Goal: Task Accomplishment & Management: Manage account settings

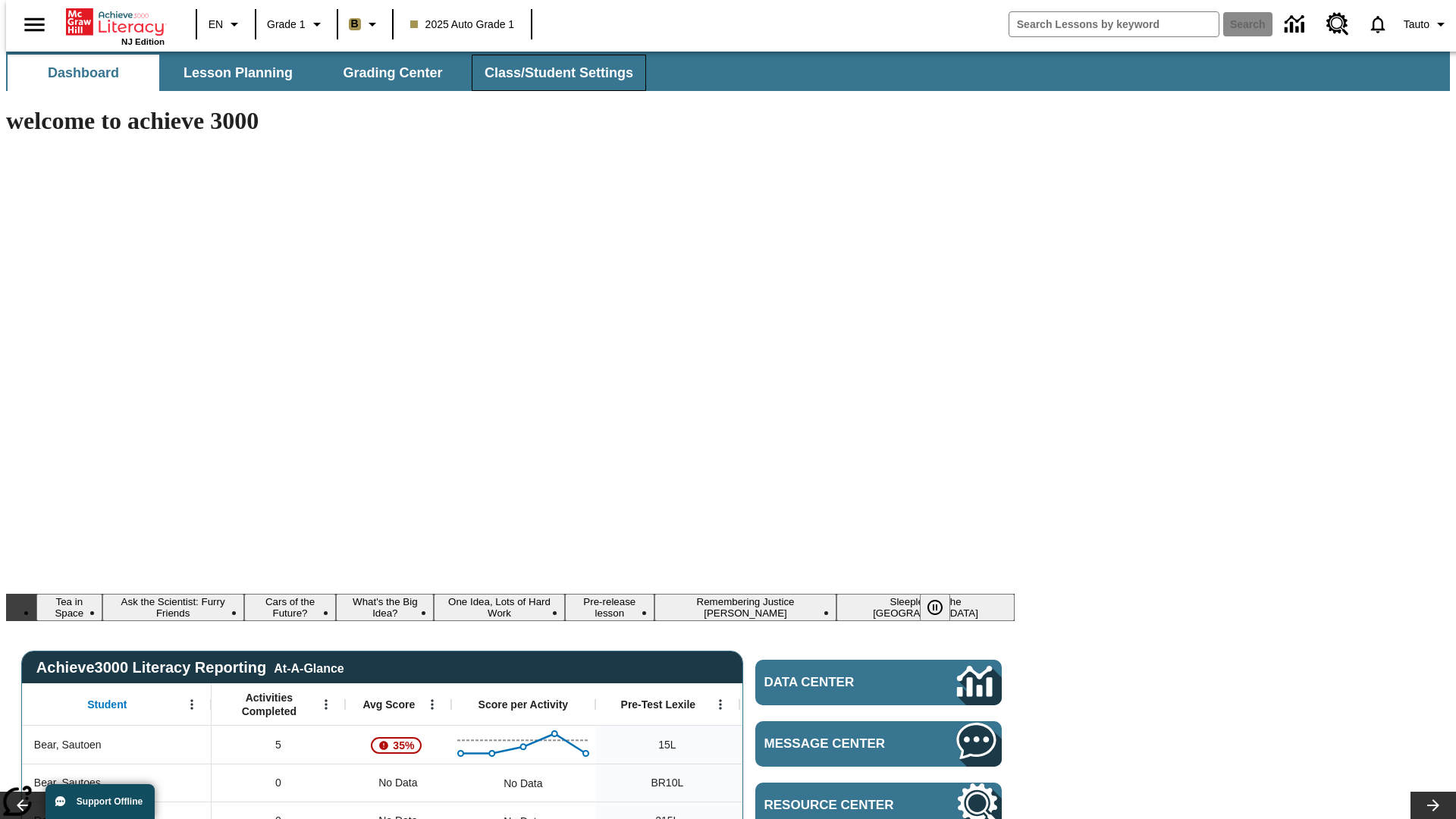
click at [550, 73] on span "Class/Student Settings" at bounding box center [558, 73] width 149 height 17
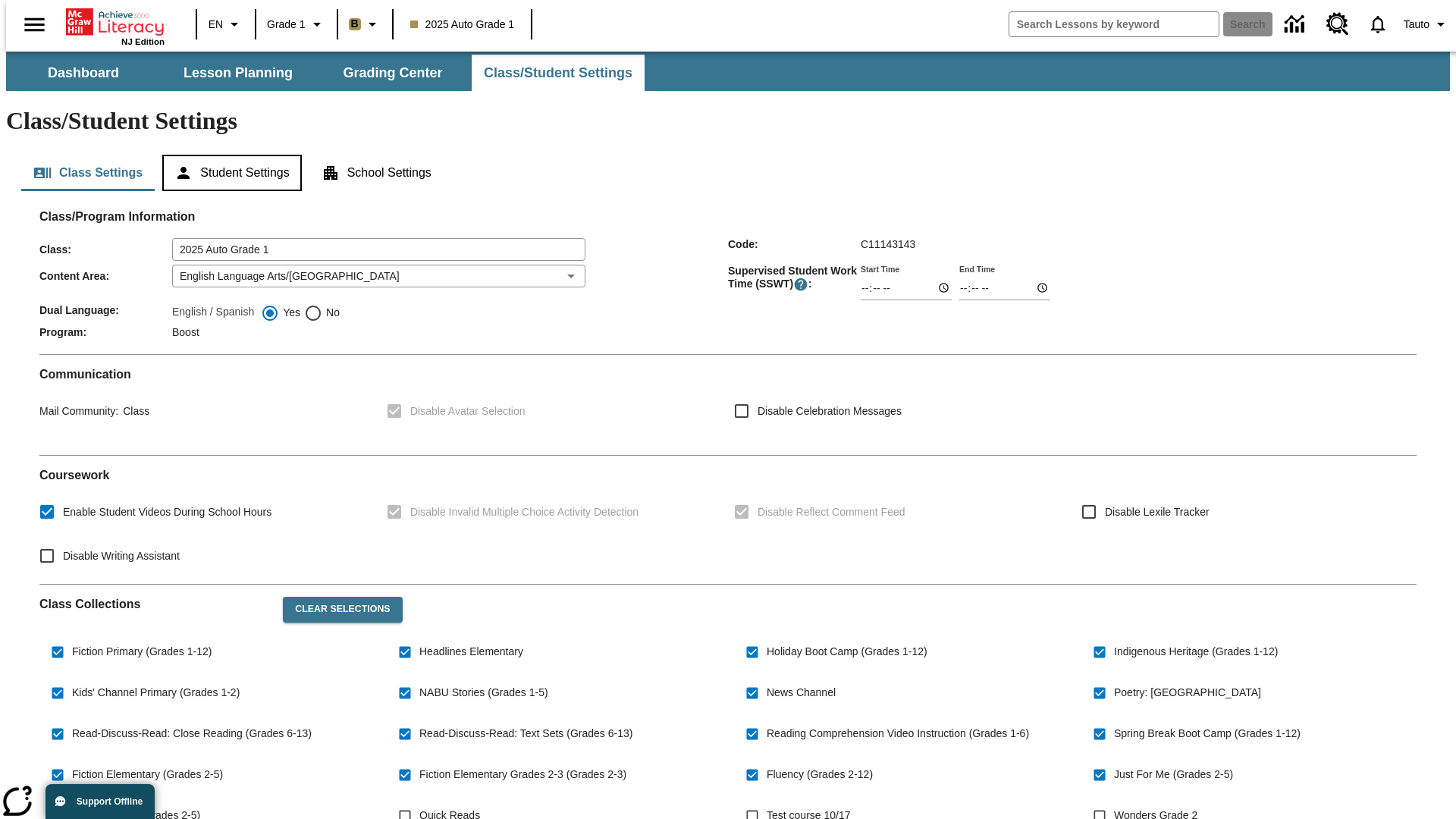
click at [228, 155] on button "Student Settings" at bounding box center [231, 173] width 139 height 37
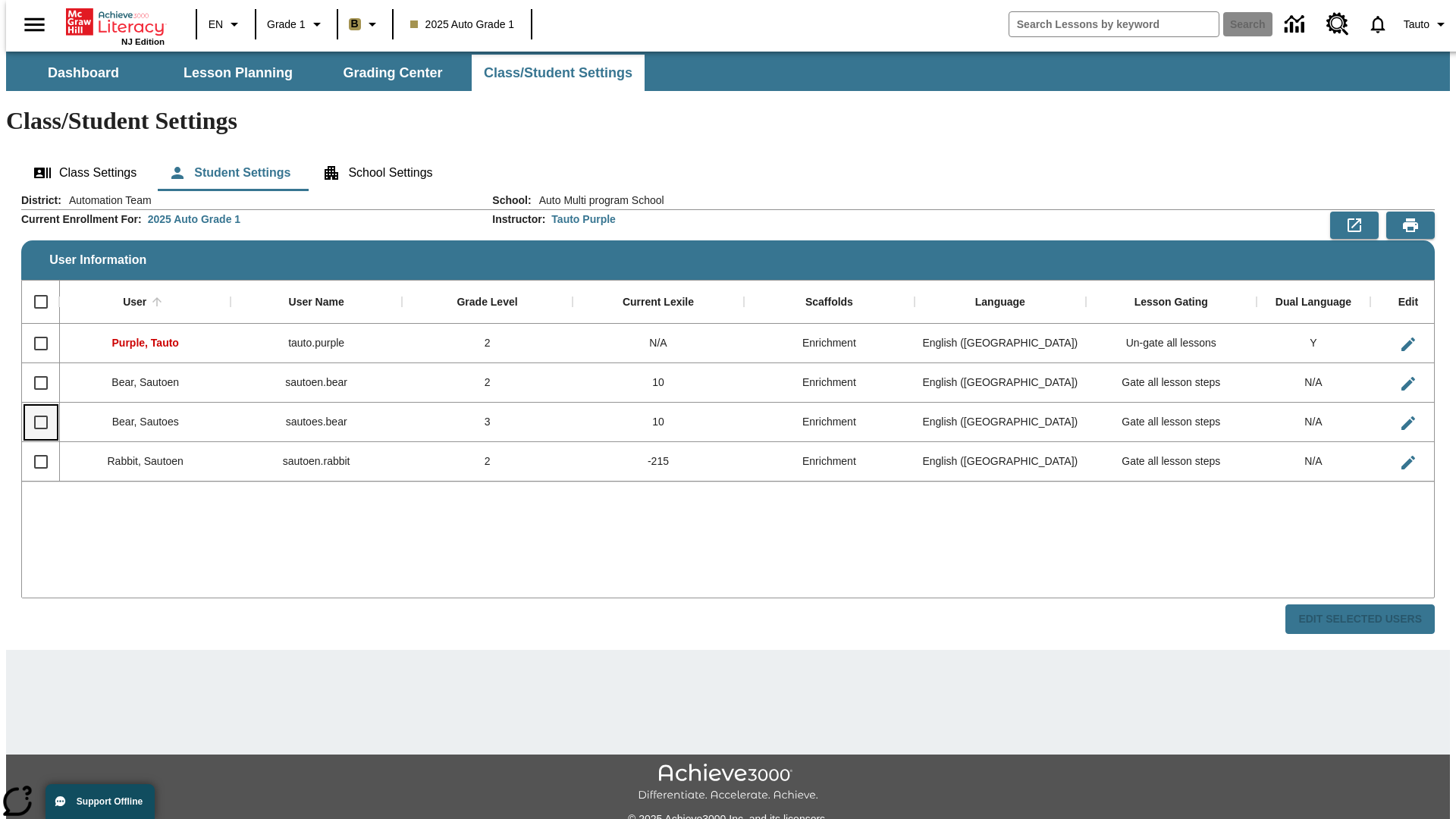
click at [34, 406] on input "Select row" at bounding box center [40, 422] width 32 height 32
checkbox input "true"
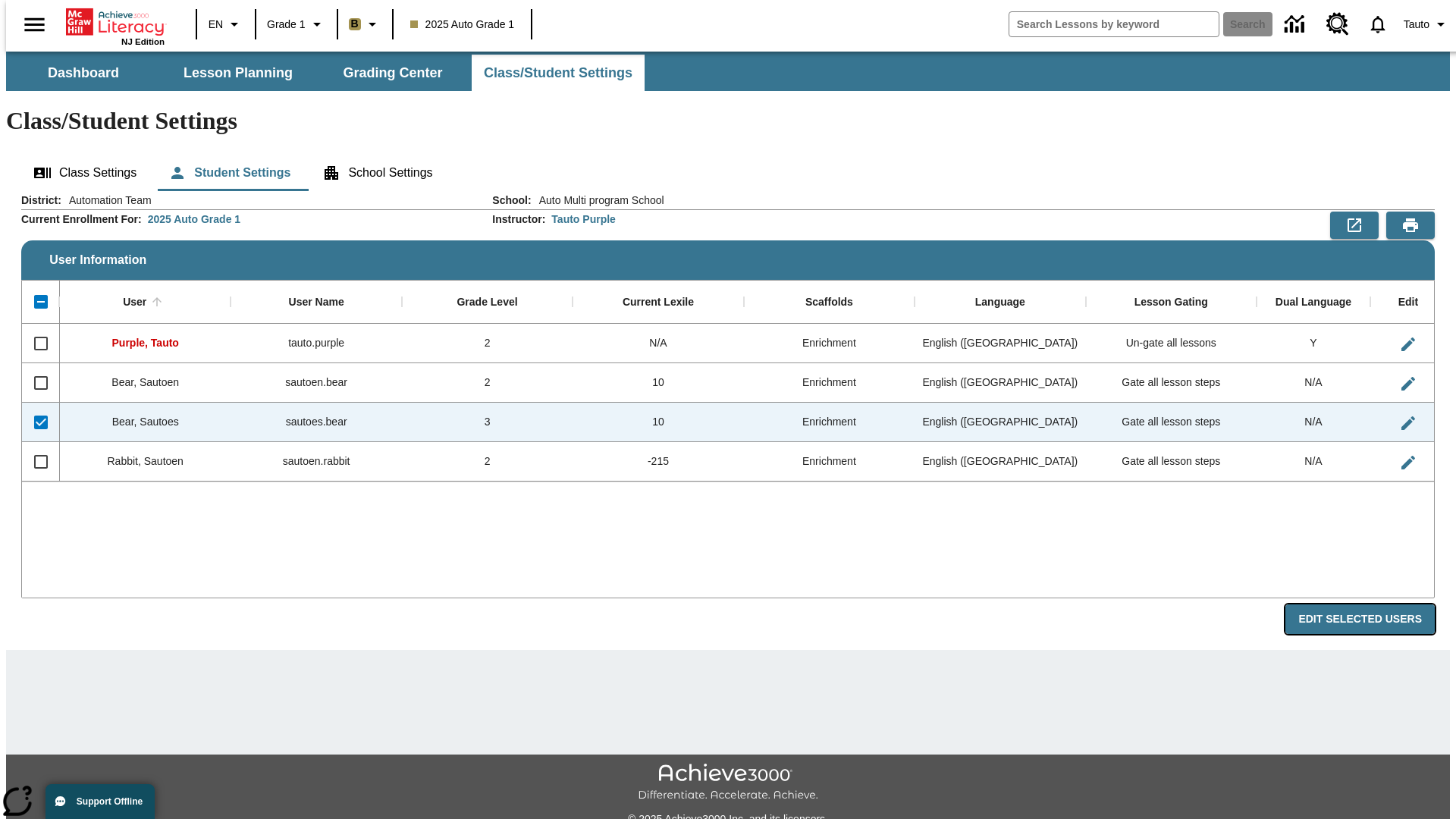
click at [1372, 604] on button "Edit Selected Users" at bounding box center [1360, 619] width 149 height 30
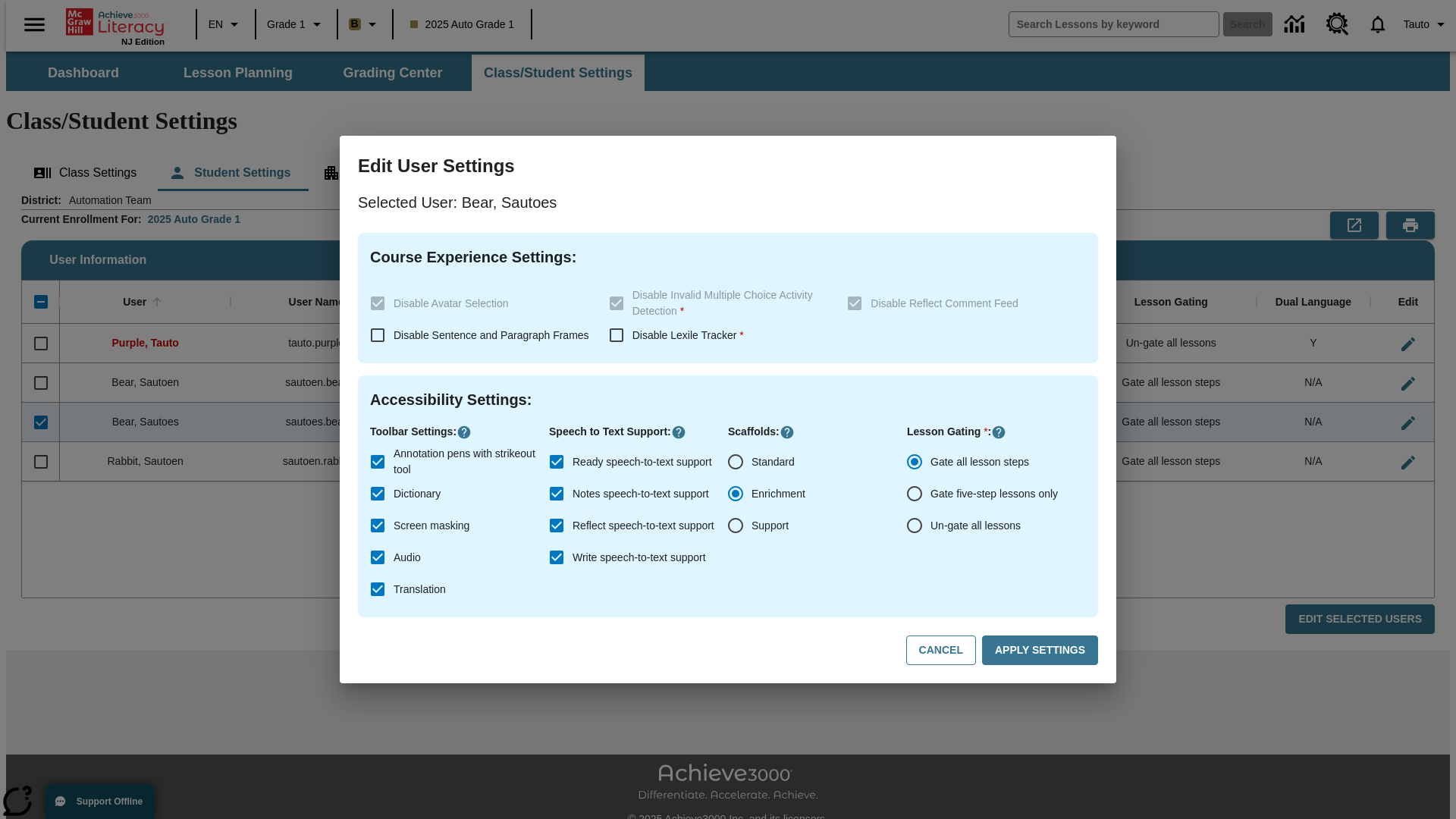
click at [915, 525] on input "Un-gate all lessons" at bounding box center [914, 525] width 32 height 32
radio input "true"
click at [1043, 651] on button "Apply Settings" at bounding box center [1039, 650] width 116 height 30
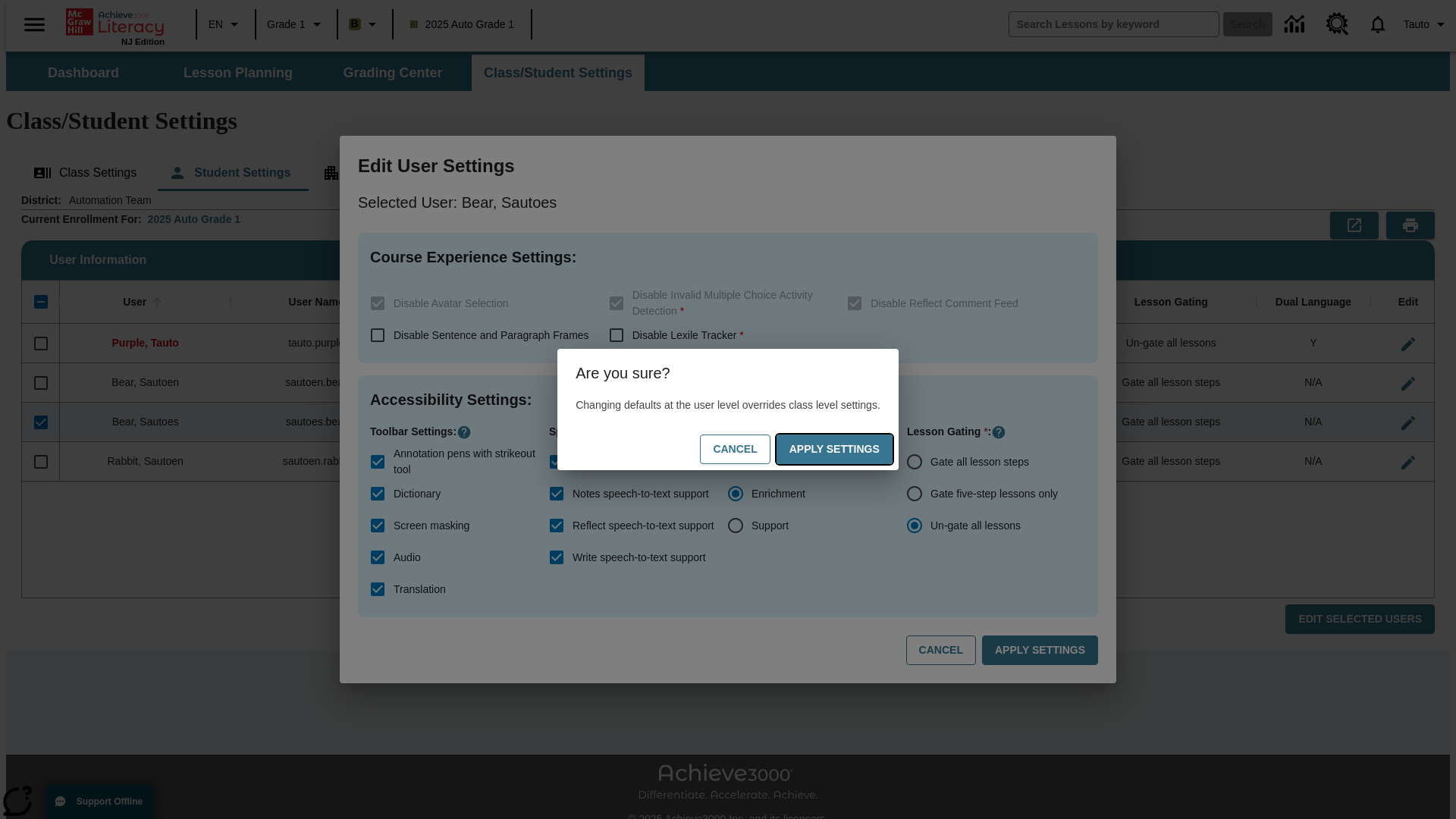
click at [849, 449] on button "Apply Settings" at bounding box center [834, 449] width 116 height 30
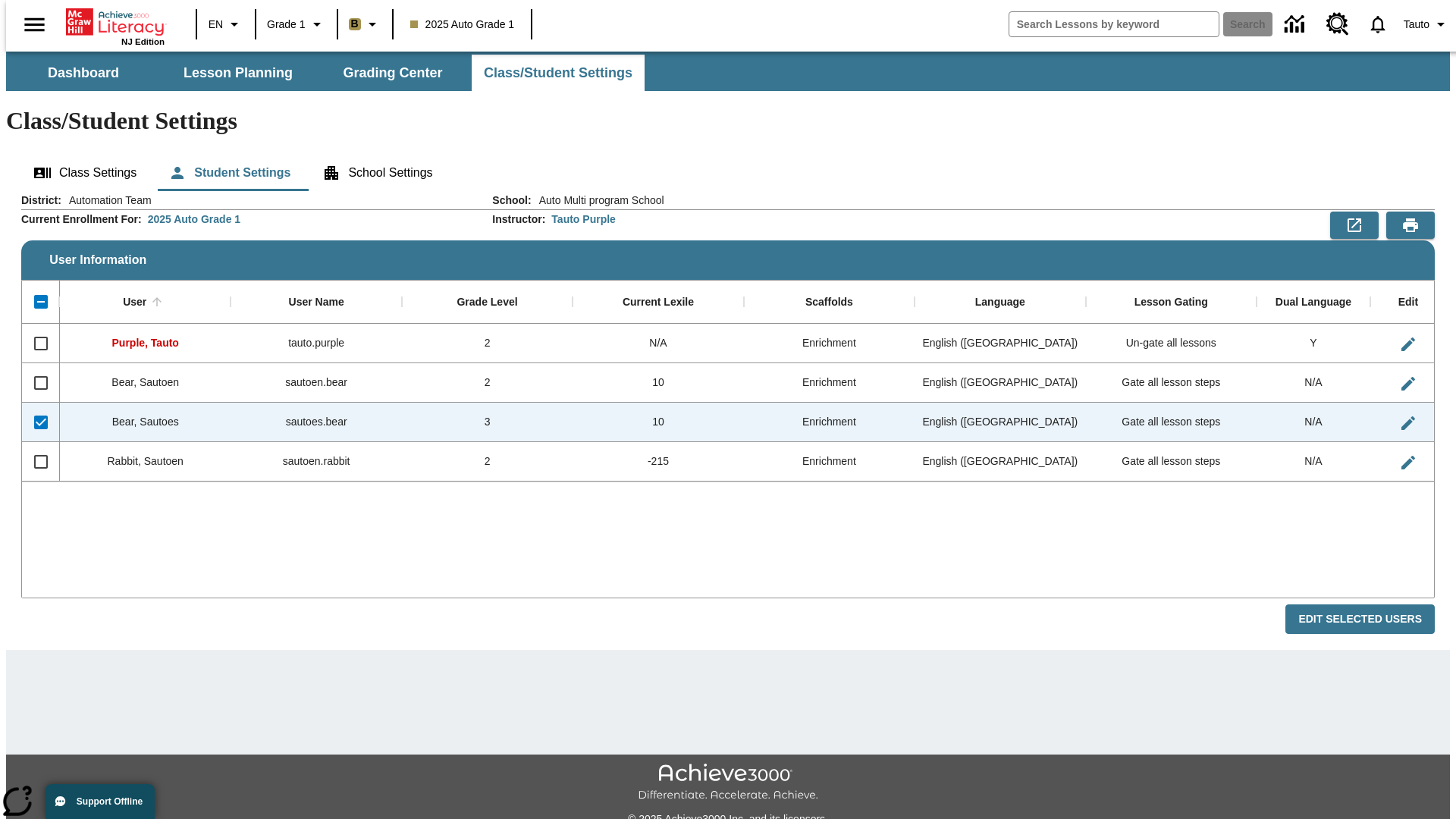
checkbox input "false"
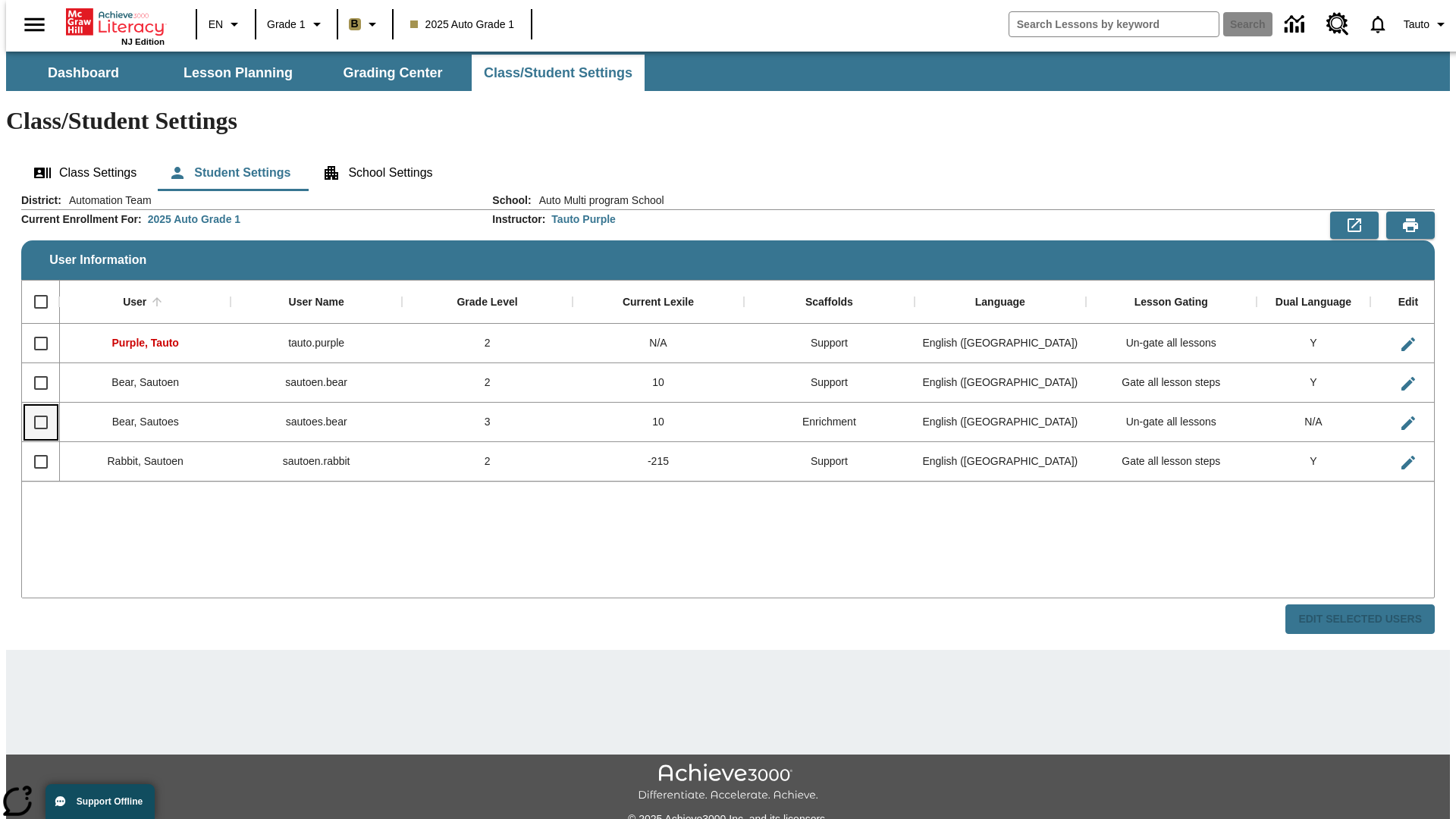
click at [34, 406] on input "Select row" at bounding box center [40, 422] width 32 height 32
checkbox input "true"
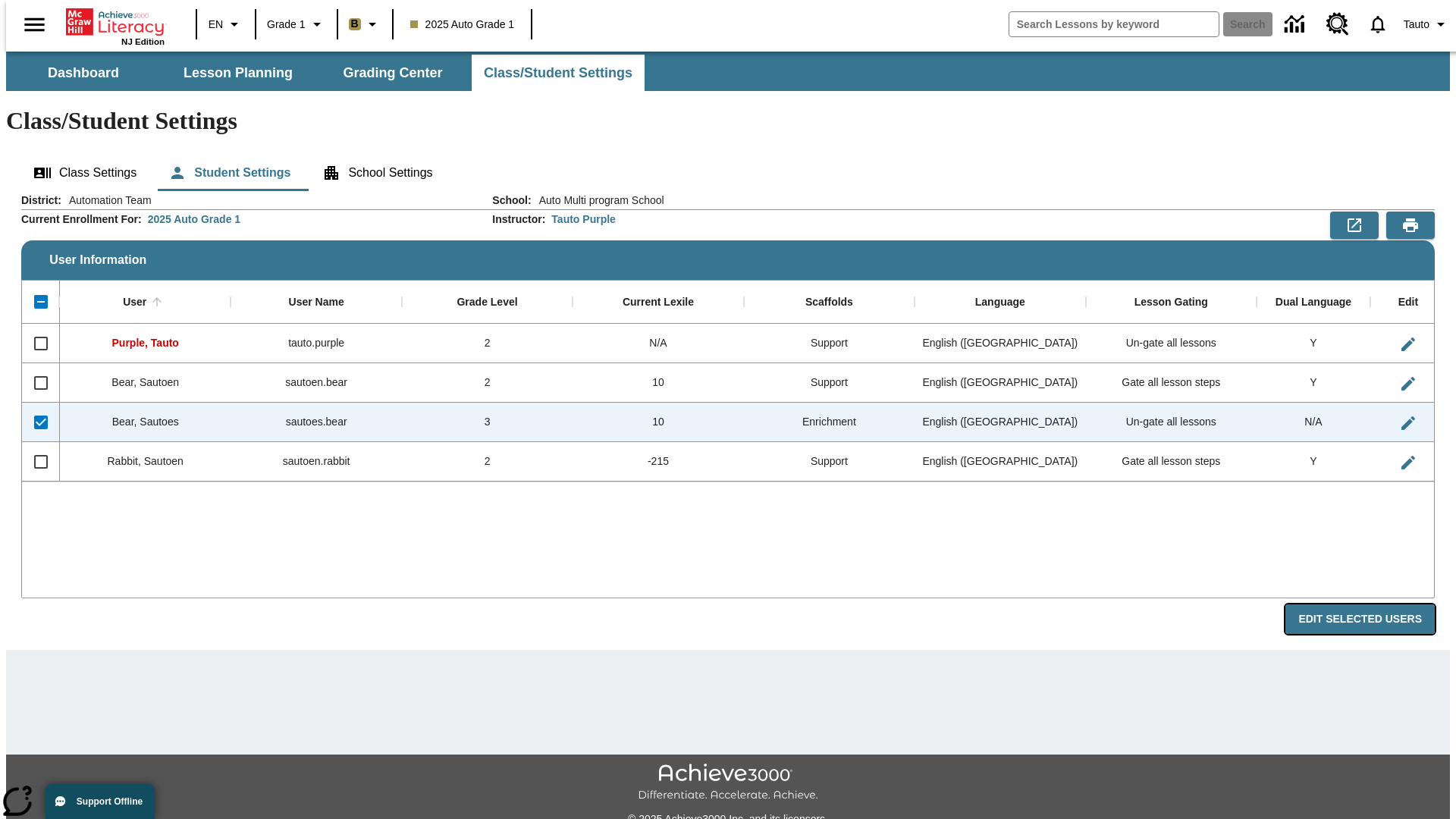
click at [1372, 604] on button "Edit Selected Users" at bounding box center [1360, 619] width 149 height 30
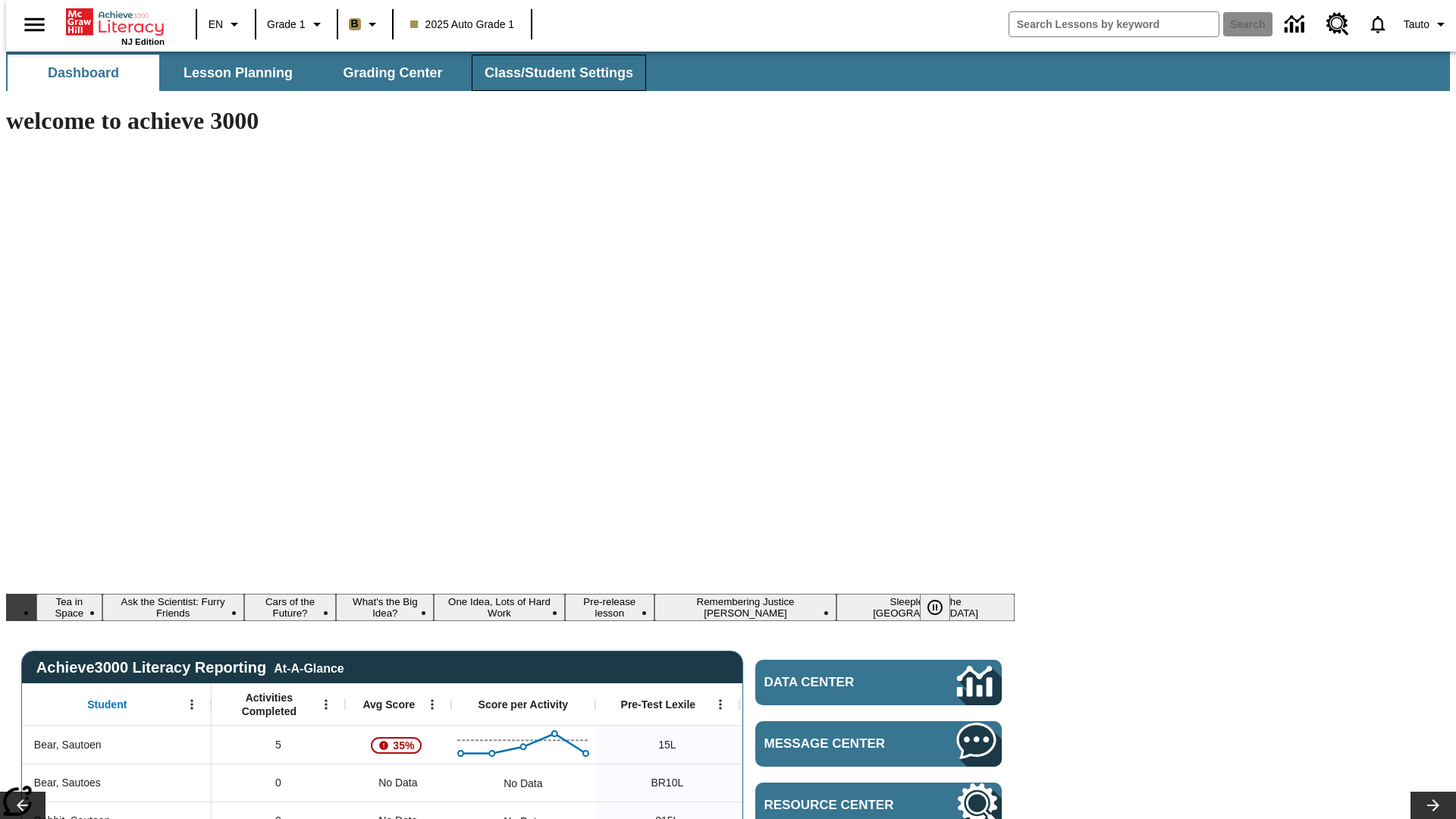
click at [550, 73] on span "Class/Student Settings" at bounding box center [558, 73] width 149 height 17
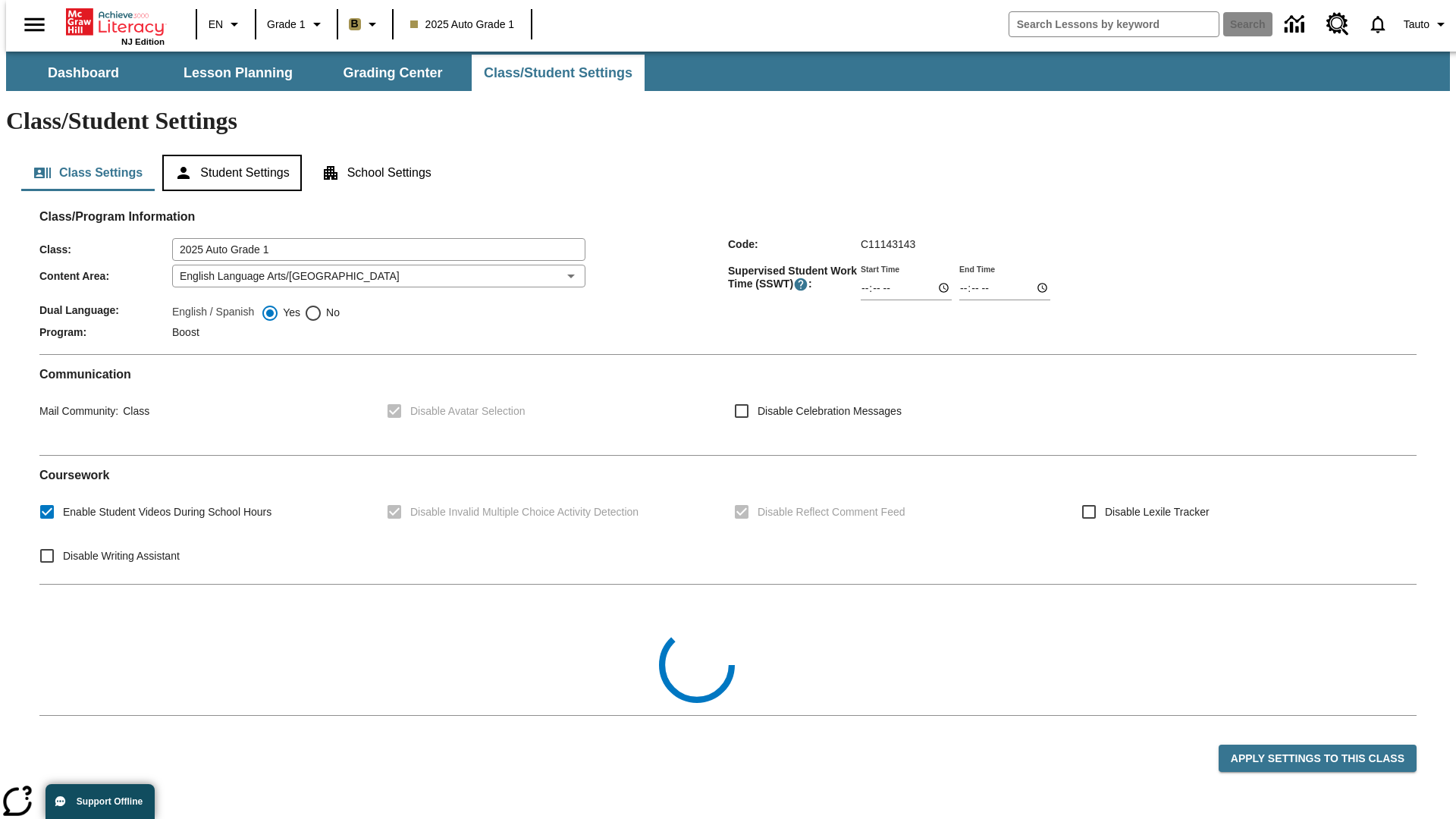
click at [228, 155] on button "Student Settings" at bounding box center [231, 173] width 139 height 37
